Goal: Task Accomplishment & Management: Use online tool/utility

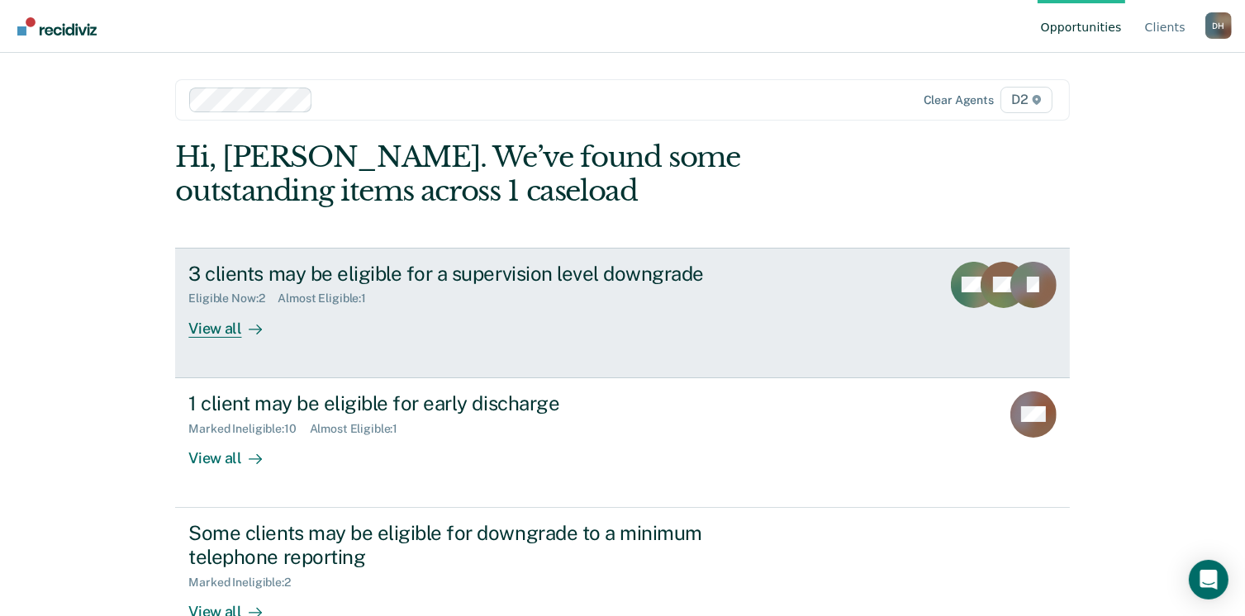
click at [217, 331] on div "View all" at bounding box center [234, 322] width 93 height 32
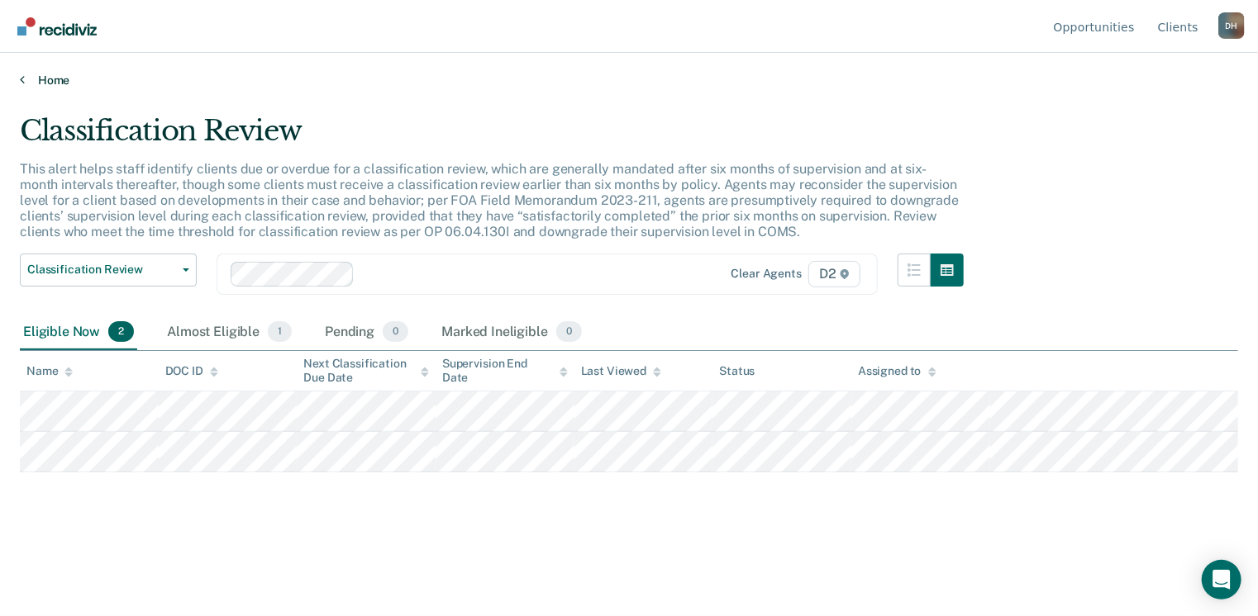
click at [43, 80] on link "Home" at bounding box center [629, 80] width 1218 height 15
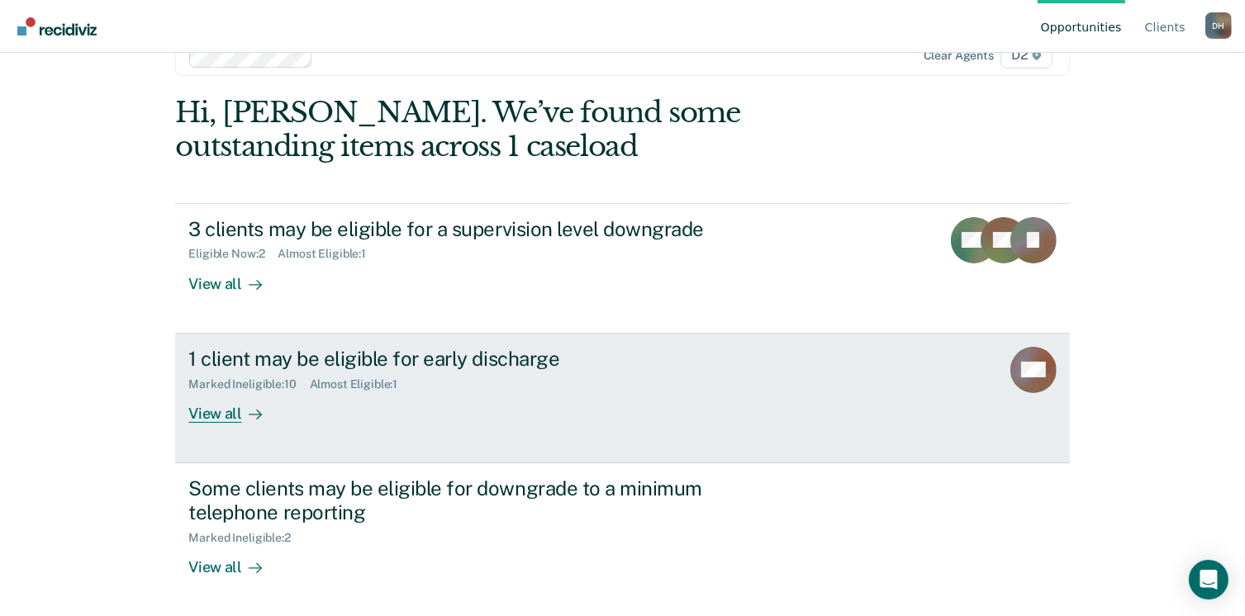
scroll to position [83, 0]
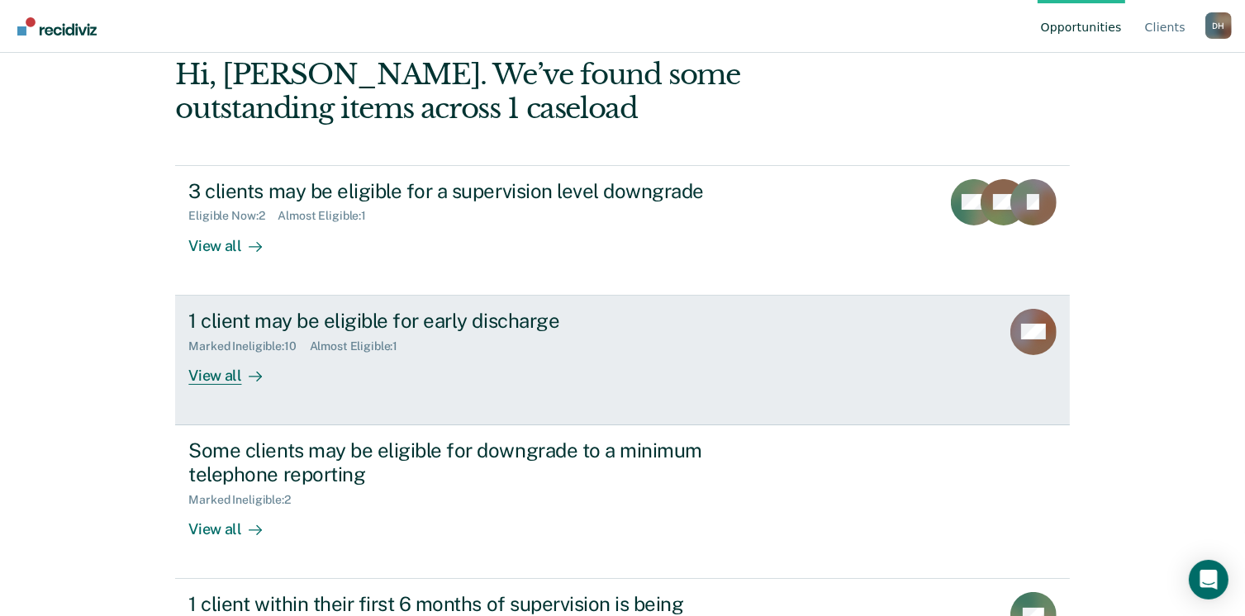
click at [212, 377] on div "View all" at bounding box center [234, 369] width 93 height 32
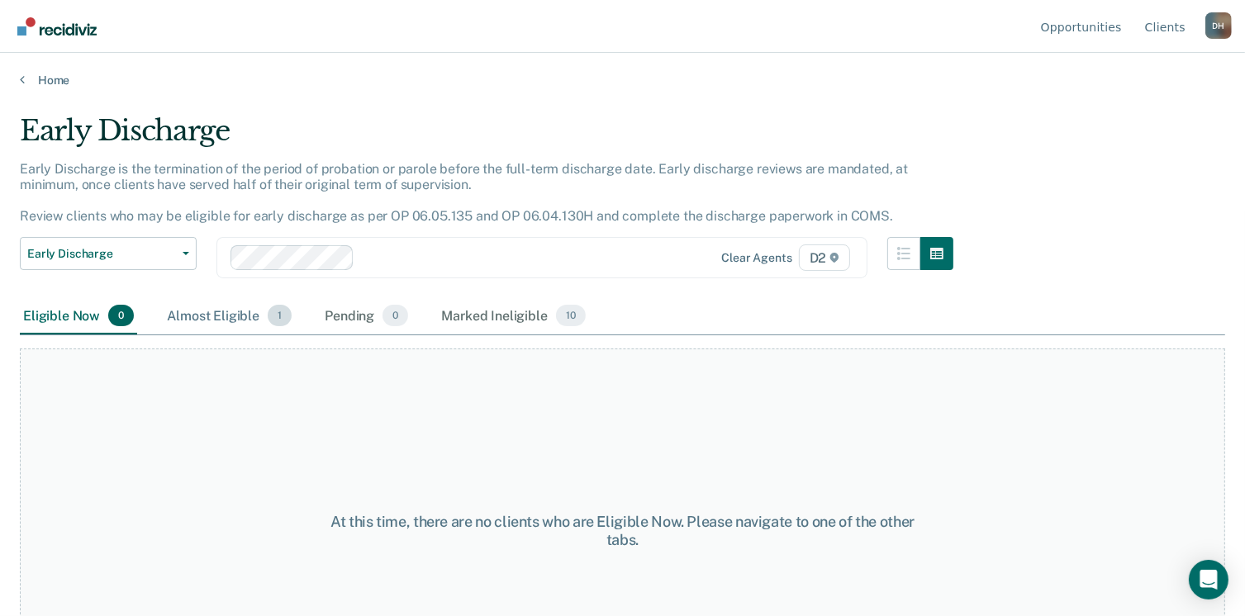
click at [222, 323] on div "Almost Eligible 1" at bounding box center [229, 316] width 131 height 36
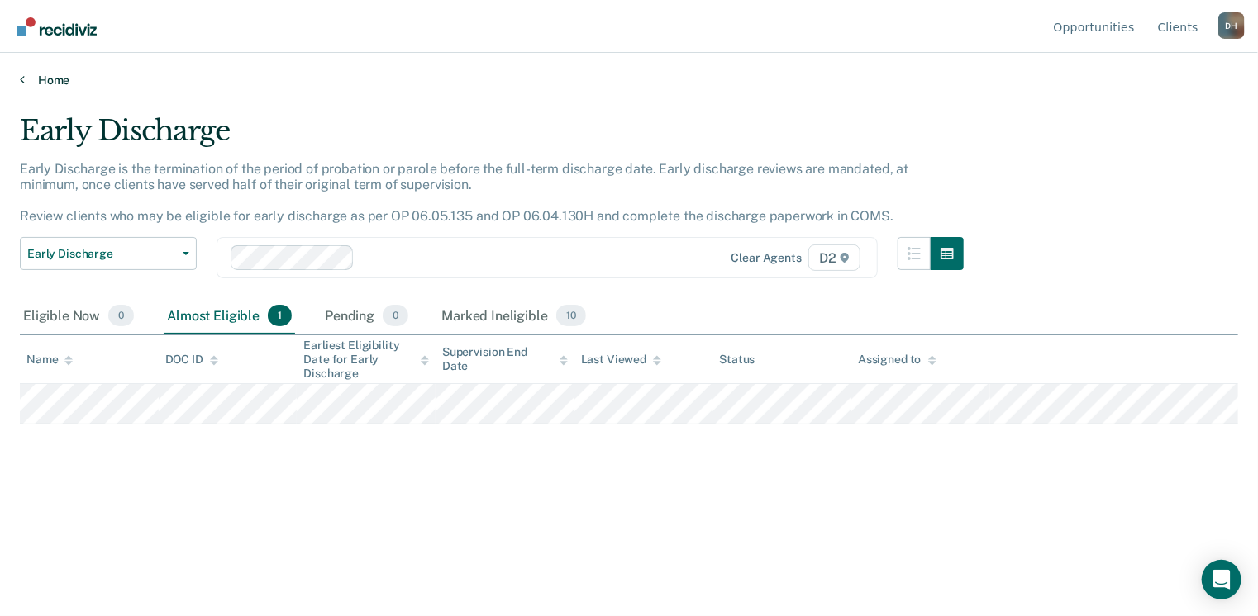
click at [34, 79] on link "Home" at bounding box center [629, 80] width 1218 height 15
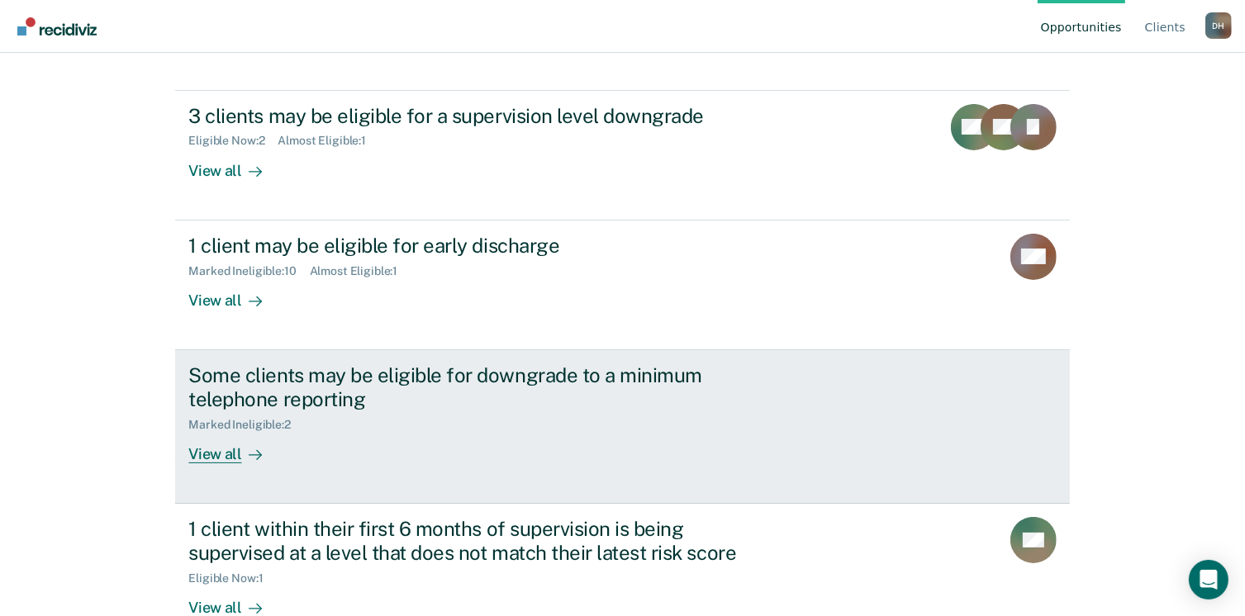
scroll to position [198, 0]
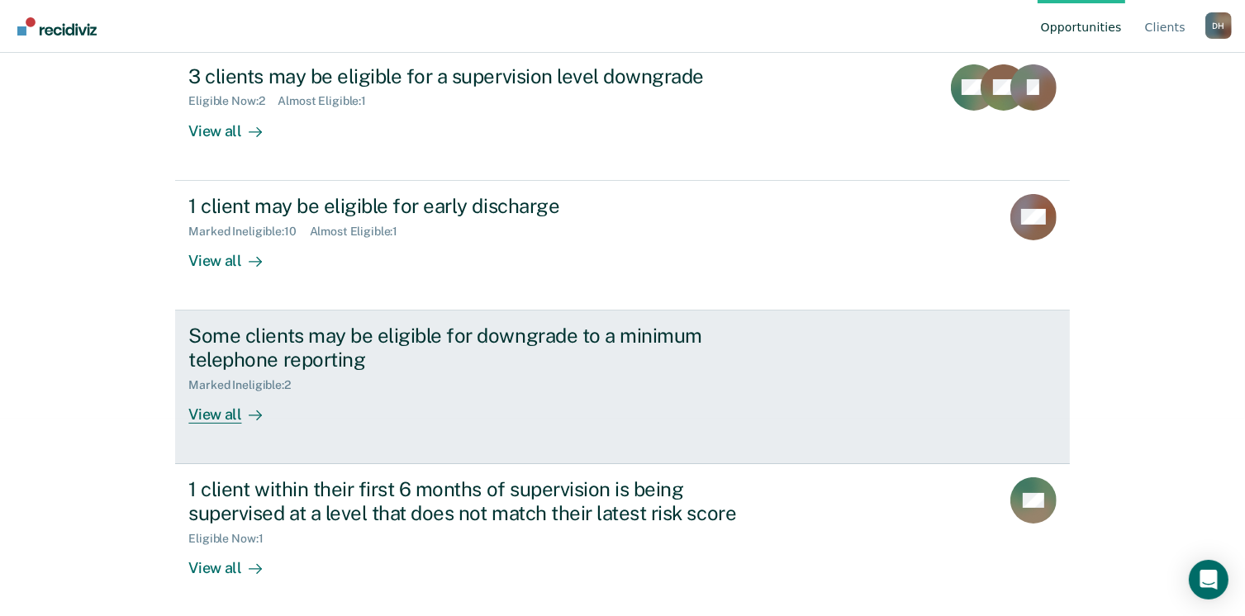
click at [211, 416] on div "View all" at bounding box center [234, 408] width 93 height 32
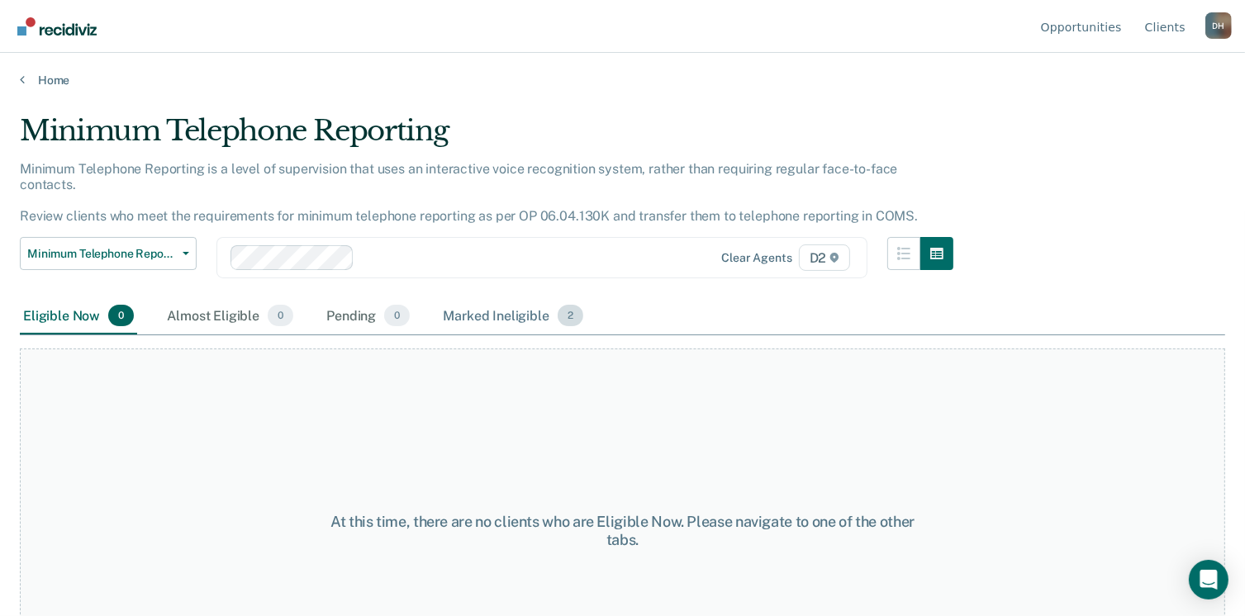
click at [485, 298] on div "Marked Ineligible 2" at bounding box center [513, 316] width 147 height 36
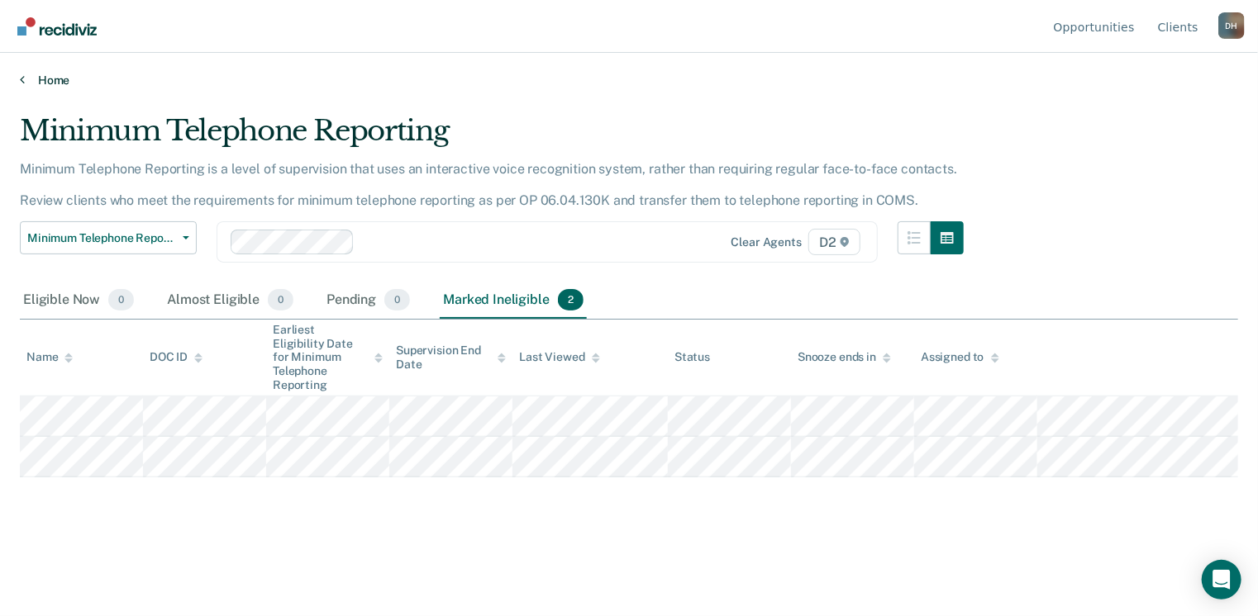
click at [32, 85] on link "Home" at bounding box center [629, 80] width 1218 height 15
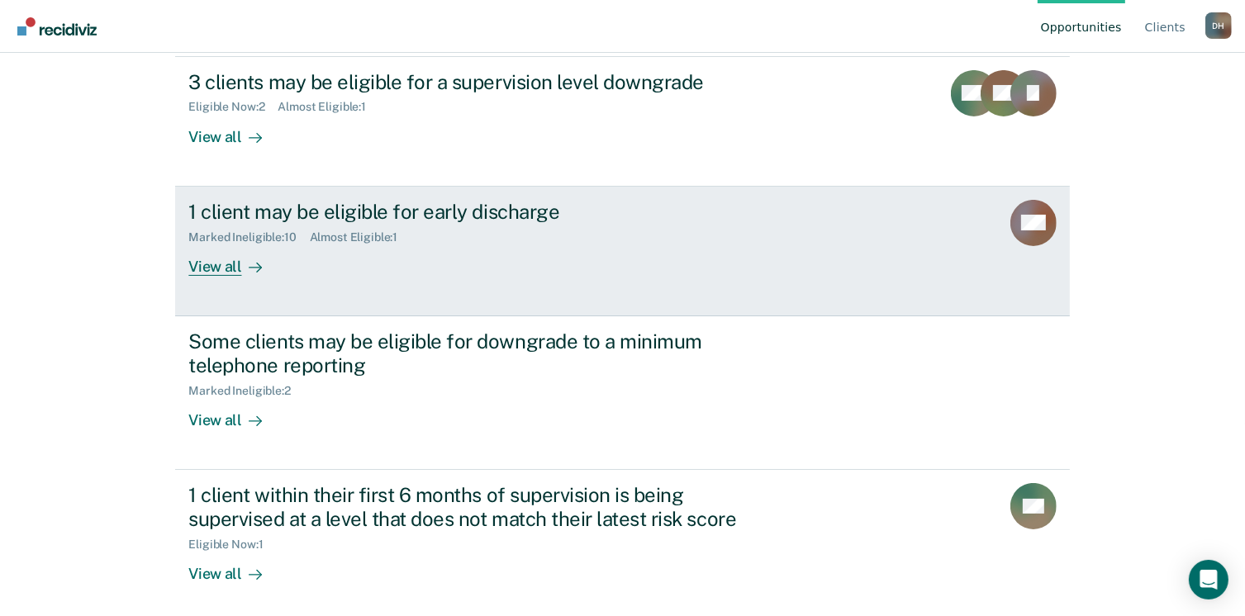
scroll to position [198, 0]
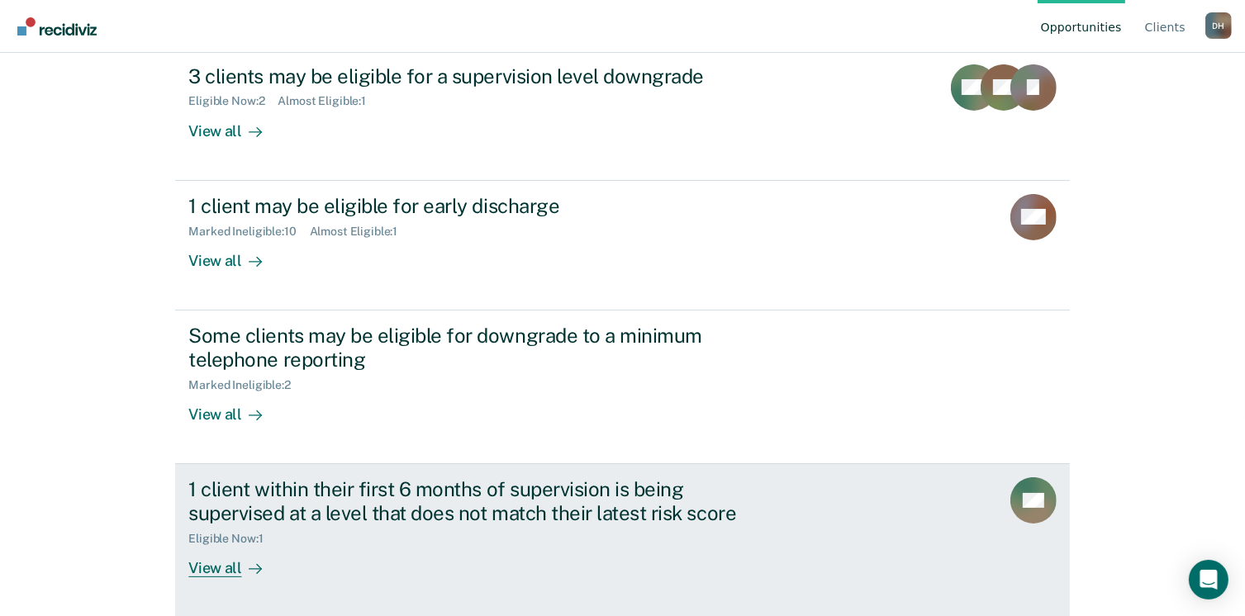
click at [219, 572] on div "View all" at bounding box center [234, 561] width 93 height 32
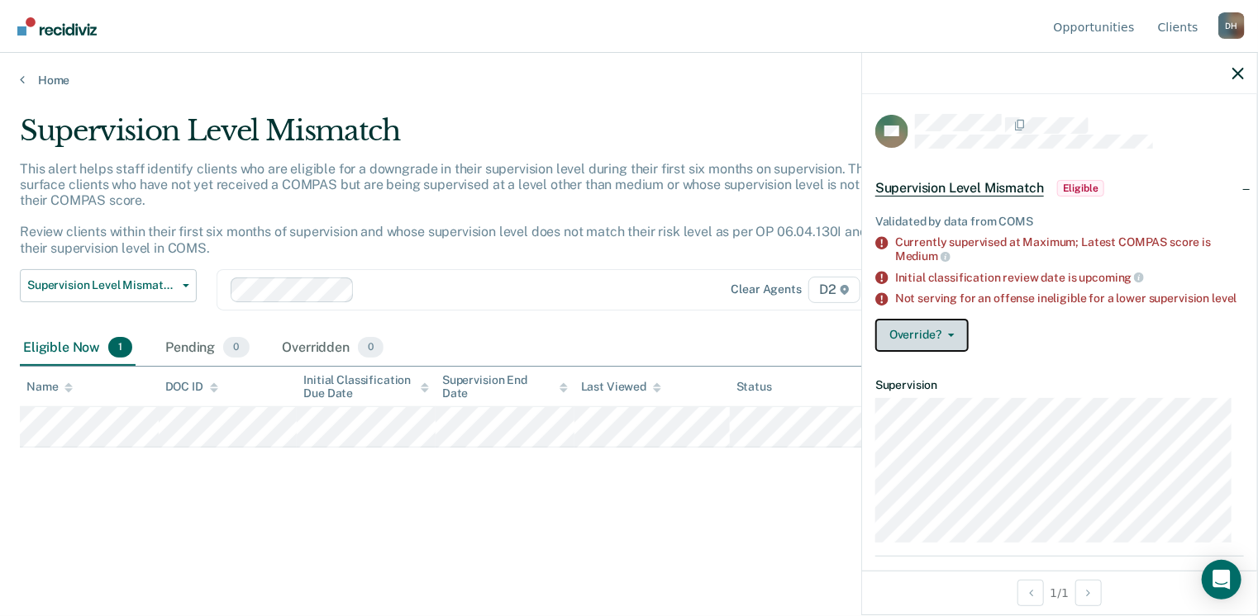
click at [942, 337] on span "button" at bounding box center [947, 335] width 13 height 3
click at [1006, 325] on div "Validated by data from COMS Currently supervised at Maximum; Latest COMPAS scor…" at bounding box center [1059, 280] width 395 height 170
click at [950, 337] on icon "button" at bounding box center [951, 335] width 7 height 3
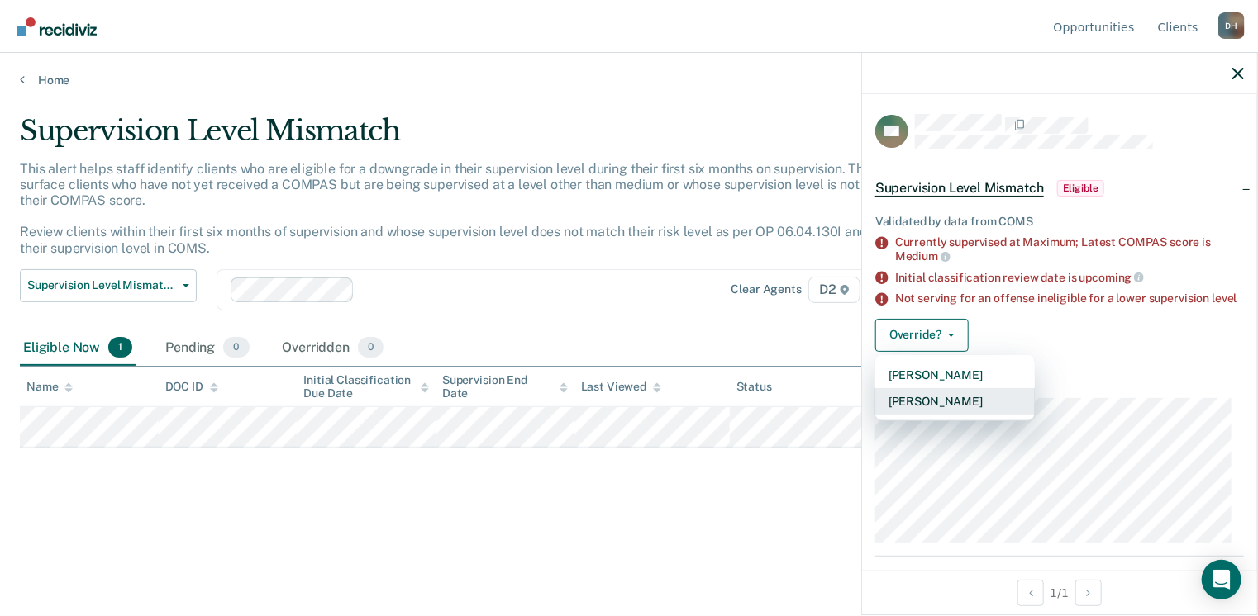
click at [946, 411] on button "[PERSON_NAME]" at bounding box center [954, 401] width 159 height 26
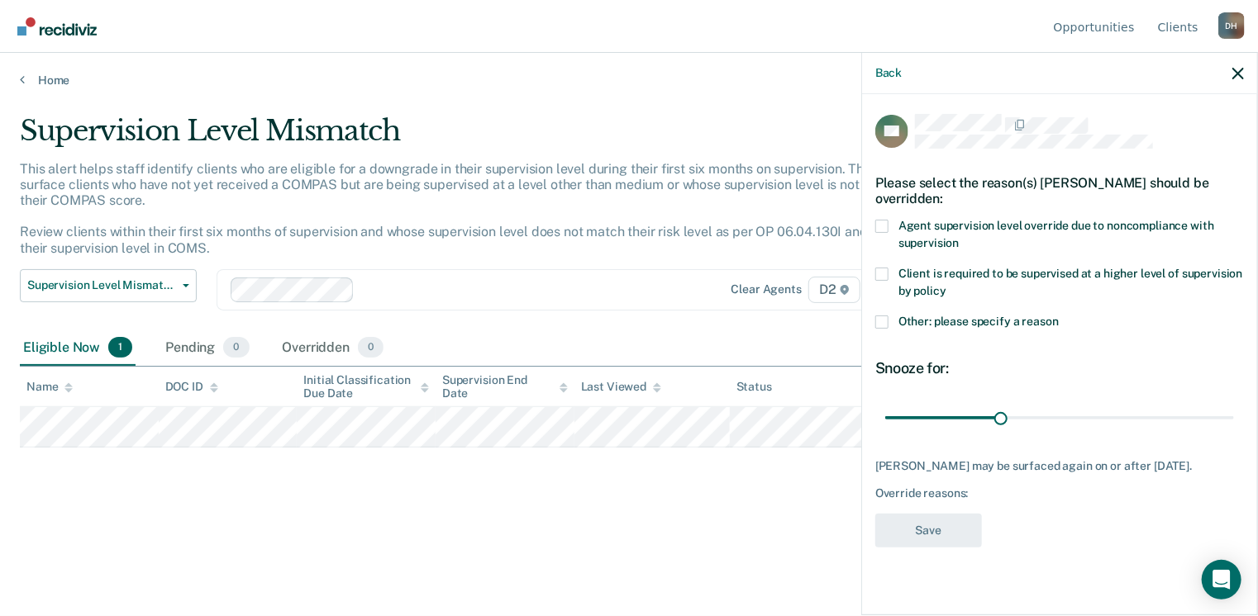
click at [883, 228] on span at bounding box center [881, 226] width 13 height 13
click at [959, 237] on input "Agent supervision level override due to noncompliance with supervision" at bounding box center [959, 237] width 0 height 0
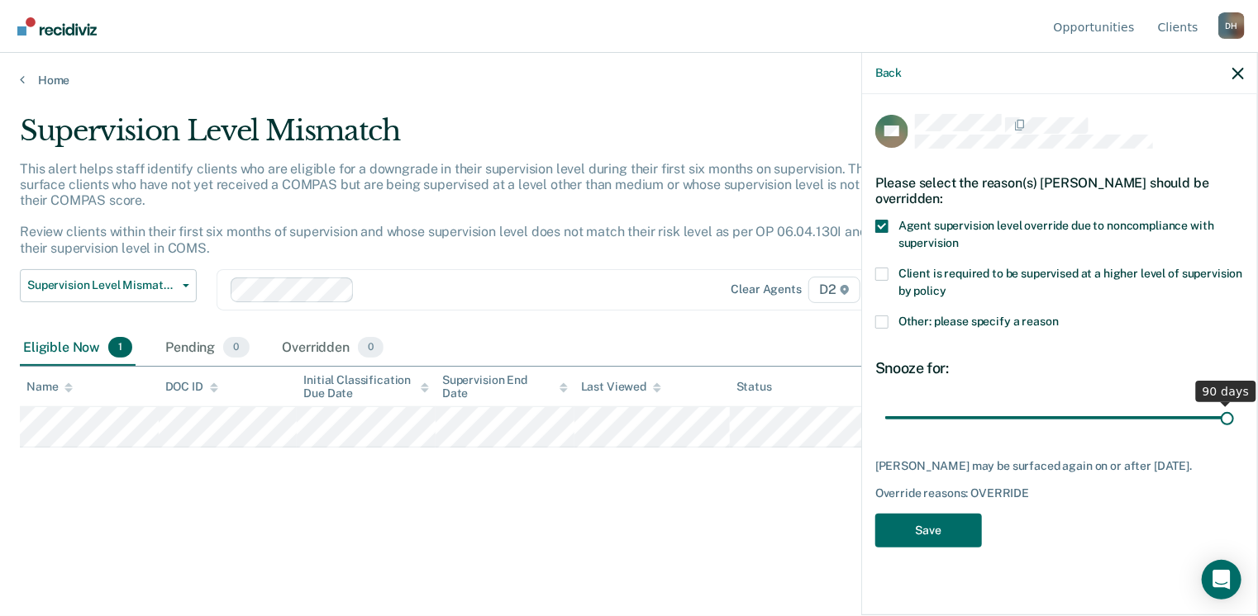
drag, startPoint x: 1003, startPoint y: 420, endPoint x: 1254, endPoint y: 414, distance: 250.5
type input "90"
click at [1234, 414] on input "range" at bounding box center [1059, 418] width 349 height 29
click at [936, 531] on button "Save" at bounding box center [928, 531] width 107 height 34
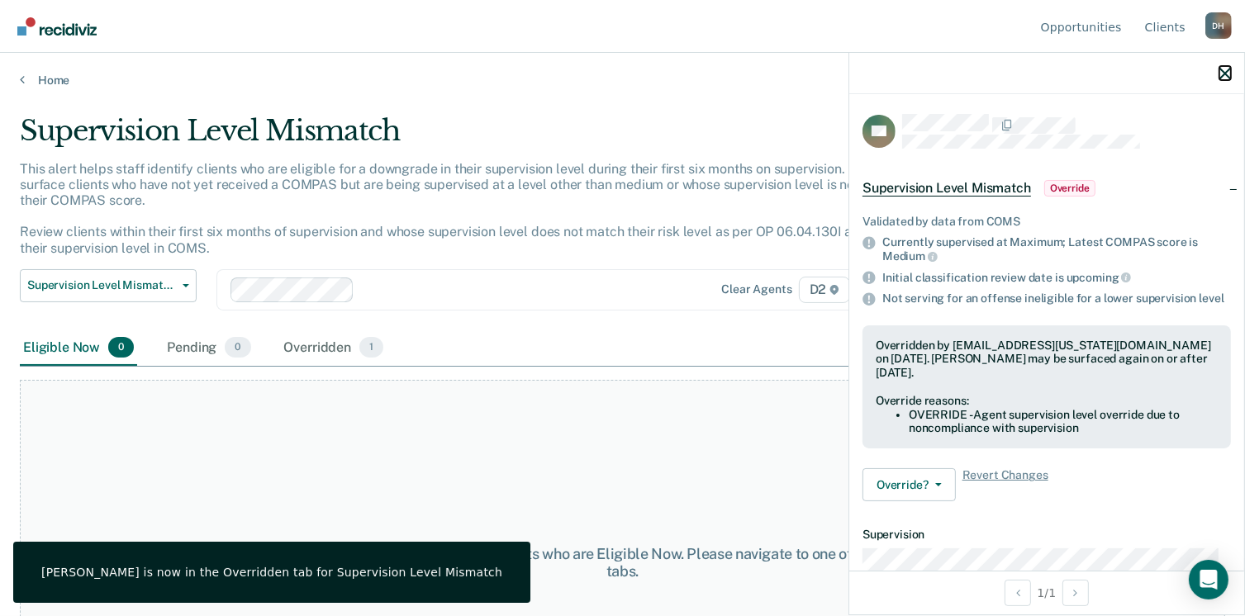
click at [1222, 74] on icon "button" at bounding box center [1226, 74] width 12 height 12
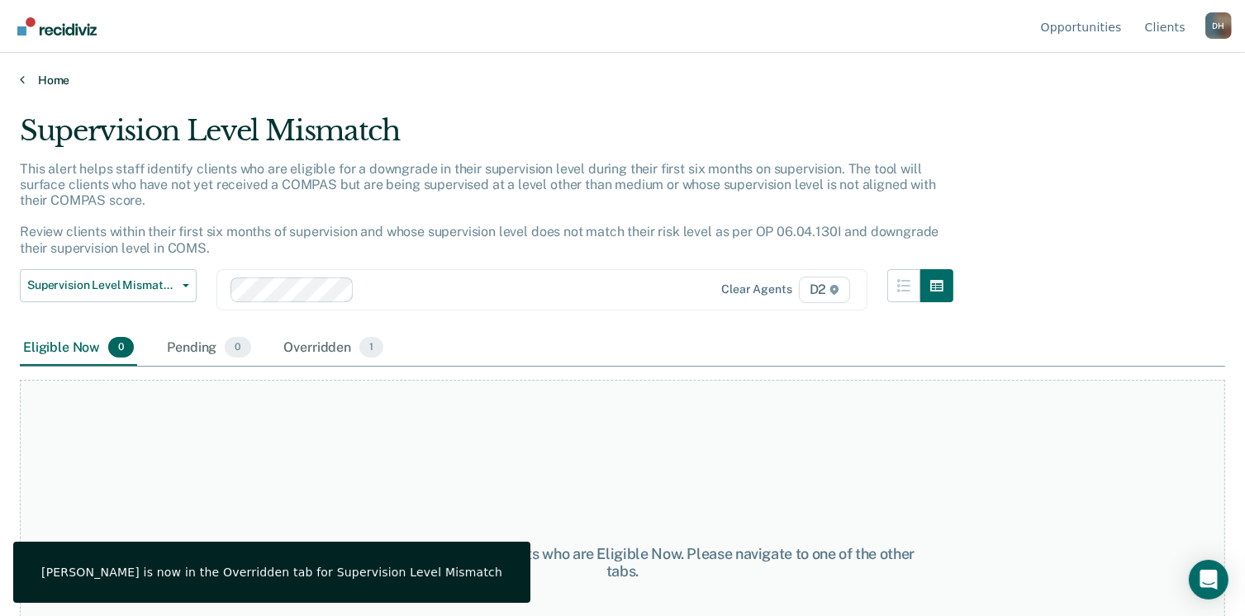
click at [55, 81] on link "Home" at bounding box center [623, 80] width 1206 height 15
